Goal: Transaction & Acquisition: Purchase product/service

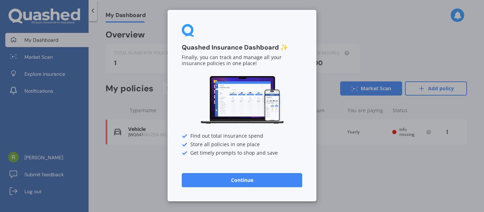
click at [249, 182] on button "Continue" at bounding box center [242, 180] width 120 height 14
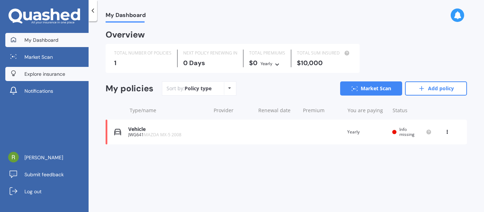
click at [47, 72] on span "Explore insurance" at bounding box center [44, 73] width 41 height 7
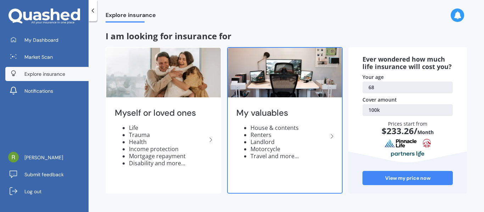
click at [300, 138] on li "Landlord" at bounding box center [289, 141] width 78 height 7
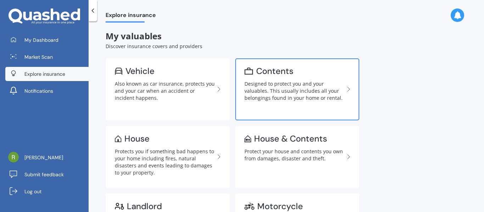
click at [269, 93] on div "Designed to protect you and your valuables. This usually includes all your belo…" at bounding box center [294, 90] width 100 height 21
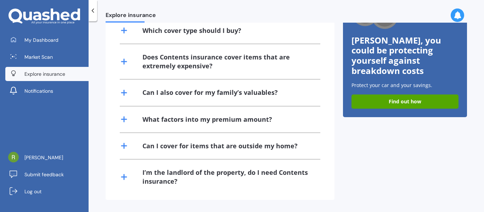
scroll to position [205, 0]
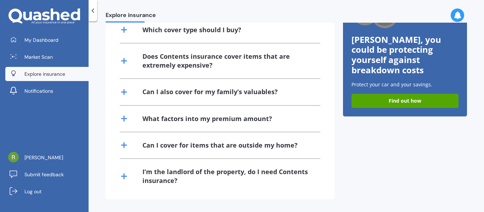
click at [124, 145] on line at bounding box center [123, 145] width 5 height 0
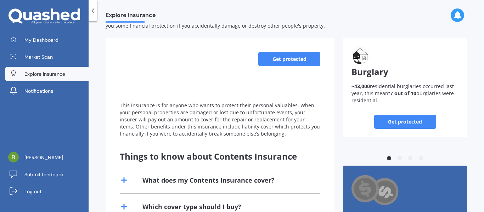
scroll to position [0, 0]
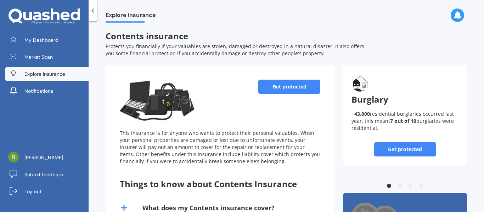
click at [284, 85] on link "Get protected" at bounding box center [289, 87] width 62 height 14
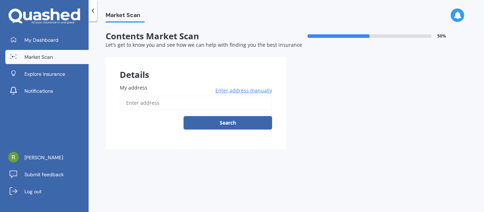
click at [150, 103] on input "My address" at bounding box center [196, 103] width 152 height 15
type input "[STREET_ADDRESS][PERSON_NAME]"
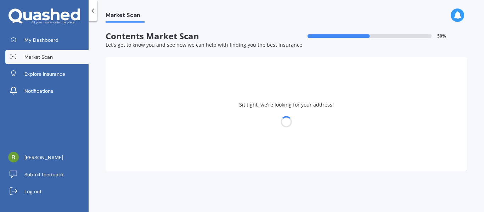
select select "16"
select select "05"
select select "1957"
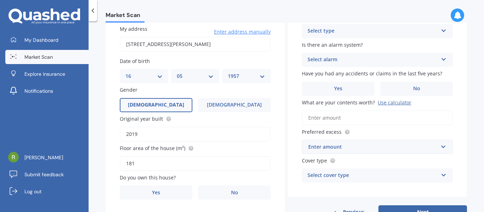
scroll to position [71, 0]
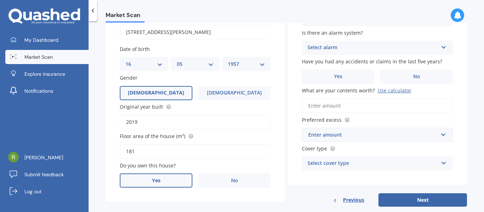
click at [168, 180] on label "Yes" at bounding box center [156, 180] width 73 height 14
click at [0, 0] on input "Yes" at bounding box center [0, 0] width 0 height 0
click at [440, 47] on icon at bounding box center [443, 46] width 6 height 5
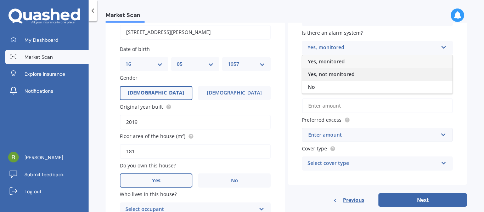
click at [351, 75] on span "Yes, not monitored" at bounding box center [331, 74] width 47 height 7
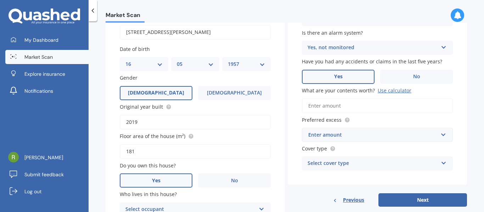
click at [342, 78] on label "Yes" at bounding box center [338, 77] width 73 height 14
click at [0, 0] on input "Yes" at bounding box center [0, 0] width 0 height 0
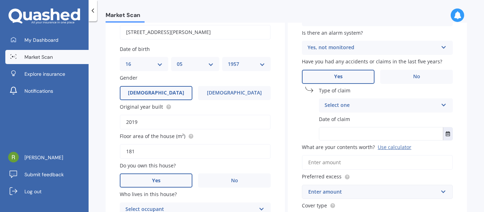
click at [441, 105] on icon at bounding box center [443, 103] width 6 height 5
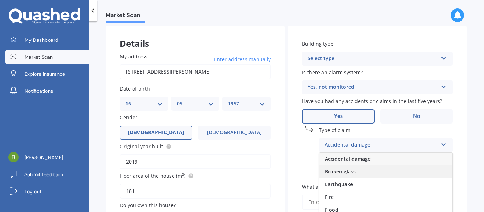
scroll to position [0, 0]
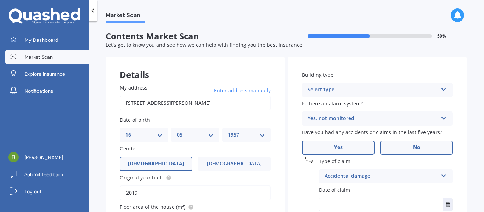
click at [413, 146] on span "No" at bounding box center [416, 147] width 7 height 6
click at [0, 0] on input "No" at bounding box center [0, 0] width 0 height 0
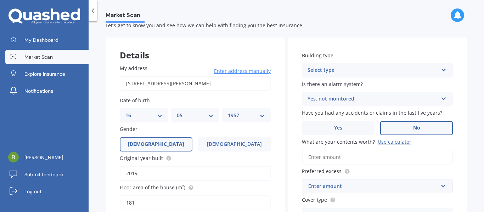
scroll to position [35, 0]
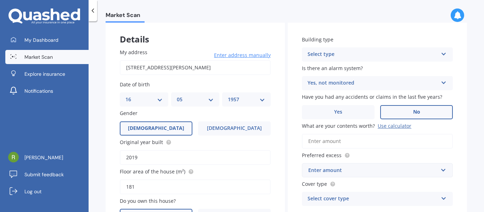
click at [322, 139] on input "What are your contents worth? Use calculator" at bounding box center [377, 141] width 151 height 15
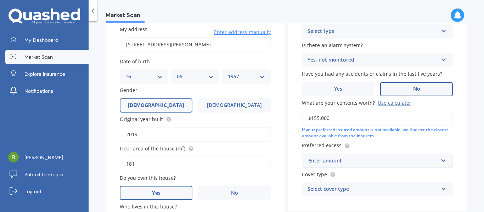
scroll to position [71, 0]
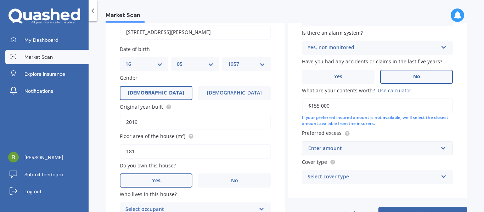
type input "$155,000"
click at [442, 147] on input "text" at bounding box center [374, 148] width 144 height 13
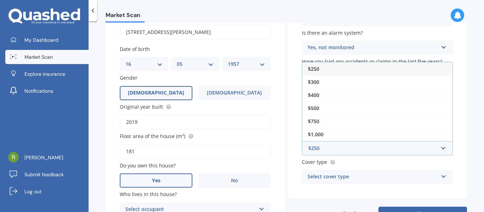
click at [325, 70] on div "$250" at bounding box center [377, 68] width 150 height 13
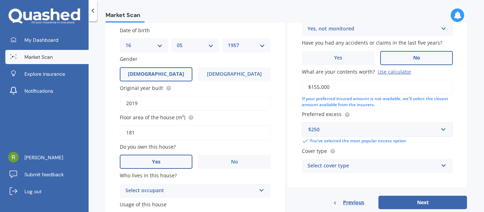
scroll to position [106, 0]
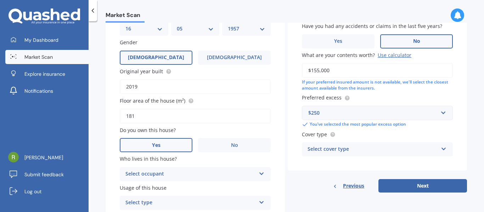
click at [442, 149] on icon at bounding box center [443, 147] width 6 height 5
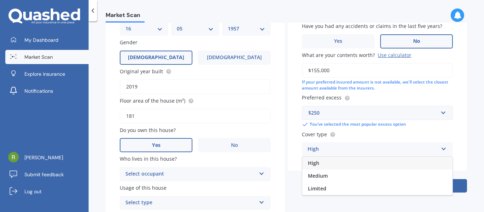
click at [440, 147] on icon at bounding box center [443, 147] width 6 height 5
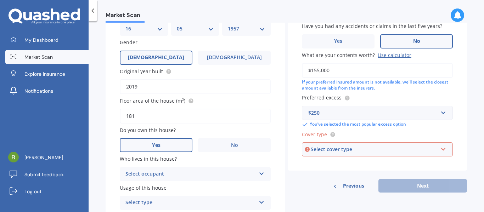
click at [441, 148] on icon at bounding box center [443, 147] width 6 height 5
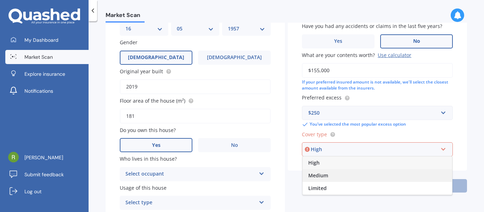
click at [320, 173] on span "Medium" at bounding box center [318, 175] width 20 height 7
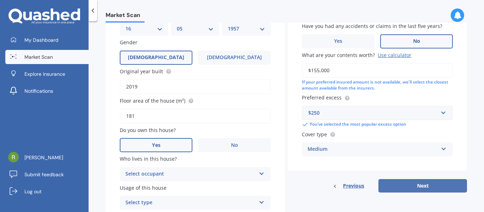
click at [405, 185] on button "Next" at bounding box center [422, 185] width 88 height 13
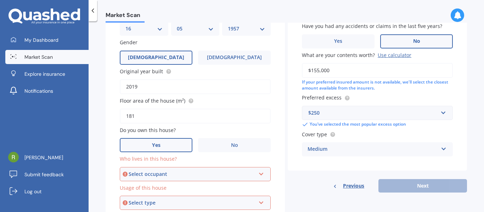
scroll to position [48, 0]
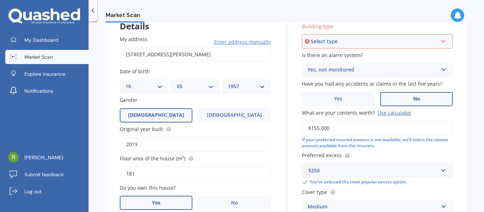
click at [441, 41] on icon at bounding box center [443, 40] width 6 height 5
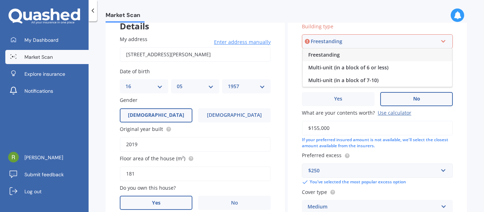
click at [336, 53] on span "Freestanding" at bounding box center [324, 54] width 32 height 7
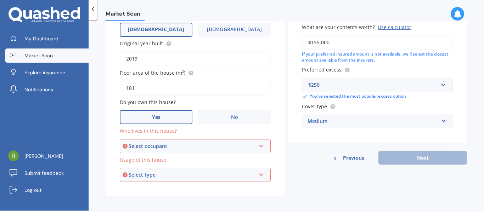
scroll to position [137, 0]
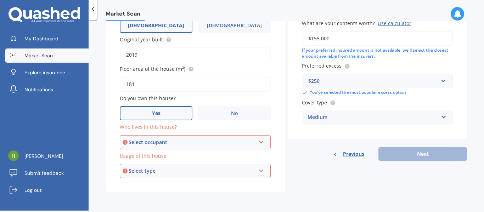
click at [421, 155] on div "Previous Next" at bounding box center [376, 153] width 179 height 13
click at [262, 141] on icon at bounding box center [261, 140] width 6 height 5
click at [145, 154] on div "Owner" at bounding box center [194, 155] width 149 height 13
click at [258, 172] on icon at bounding box center [261, 169] width 6 height 5
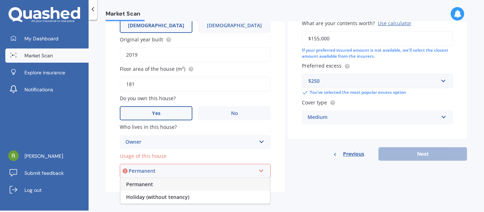
click at [152, 185] on span "Permanent" at bounding box center [139, 184] width 27 height 7
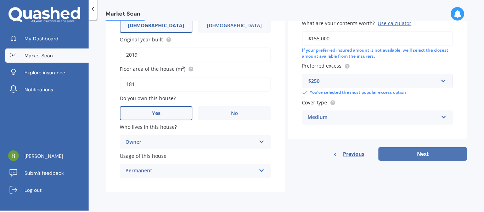
click at [411, 158] on button "Next" at bounding box center [422, 153] width 88 height 13
select select "16"
select select "05"
select select "1957"
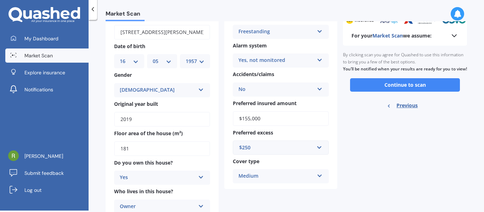
scroll to position [0, 0]
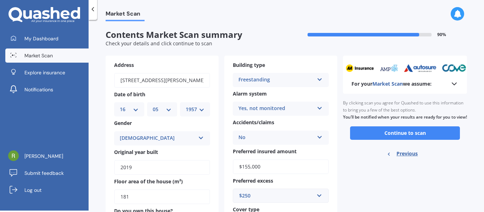
click at [451, 82] on icon at bounding box center [454, 84] width 8 height 8
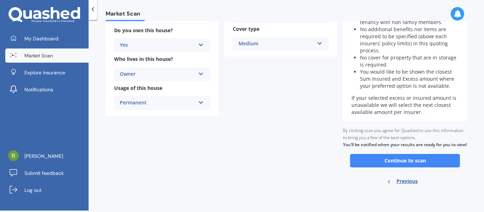
scroll to position [188, 0]
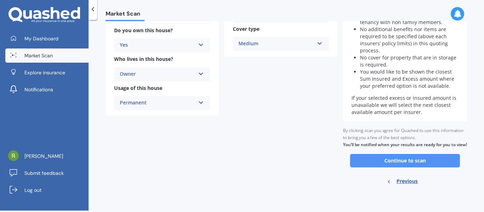
click at [402, 160] on button "Continue to scan" at bounding box center [405, 160] width 110 height 13
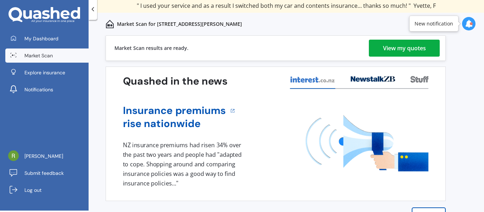
click at [392, 51] on div "View my quotes" at bounding box center [404, 48] width 43 height 17
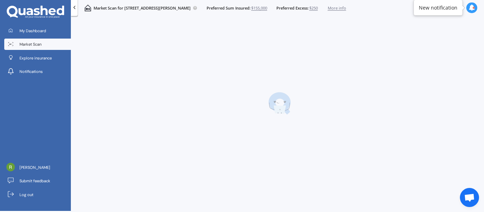
scroll to position [1, 0]
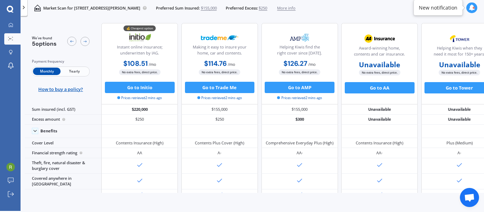
click at [70, 72] on span "Yearly" at bounding box center [75, 71] width 28 height 7
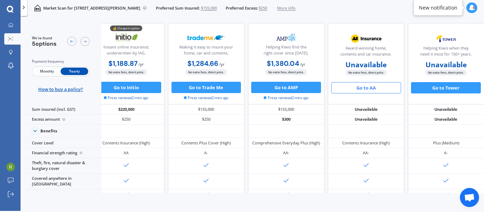
click at [349, 87] on button "Go to AA" at bounding box center [366, 87] width 70 height 11
